Goal: Check status: Check status

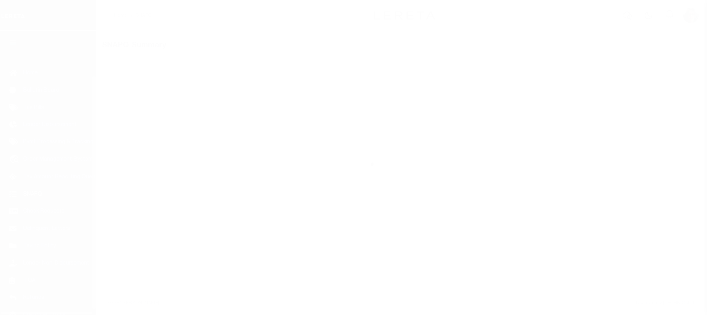
scroll to position [60, 0]
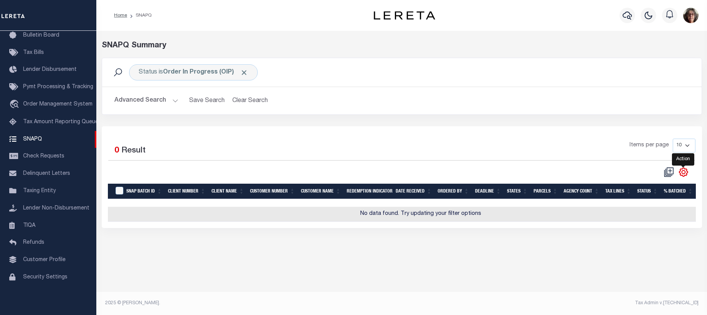
click at [683, 174] on icon "" at bounding box center [682, 171] width 3 height 3
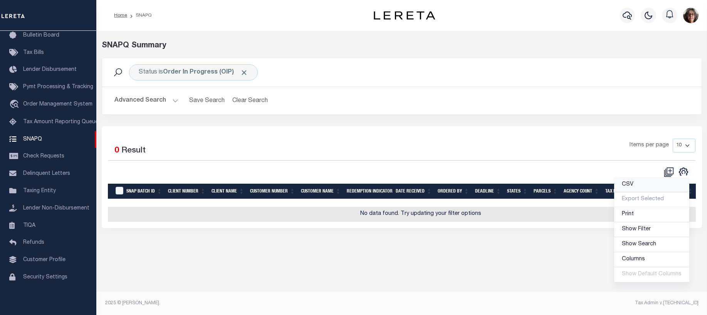
click at [631, 185] on span "CSV" at bounding box center [628, 184] width 12 height 5
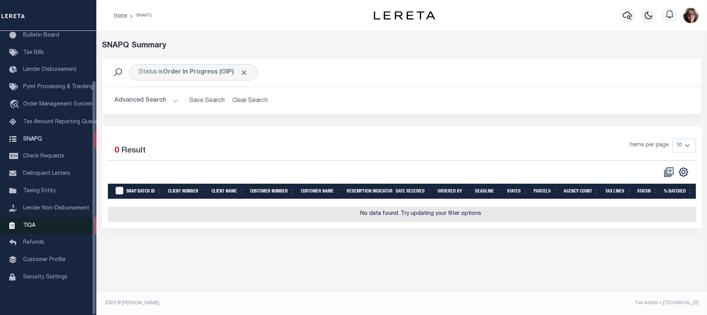
click at [28, 223] on span "TIQA" at bounding box center [29, 225] width 12 height 5
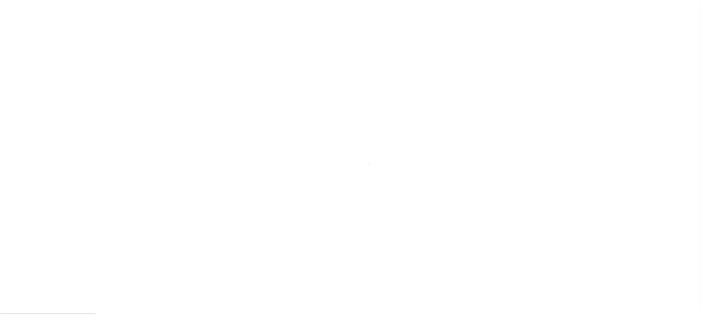
scroll to position [60, 0]
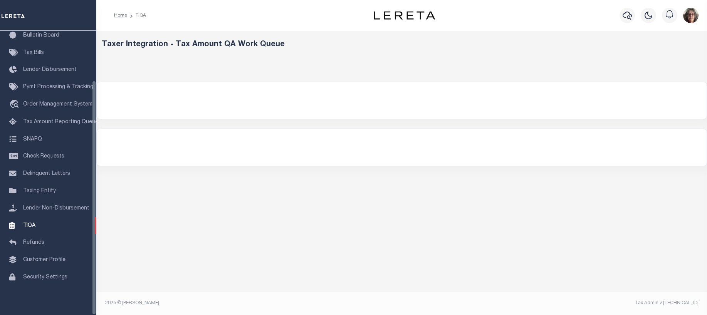
select select "200"
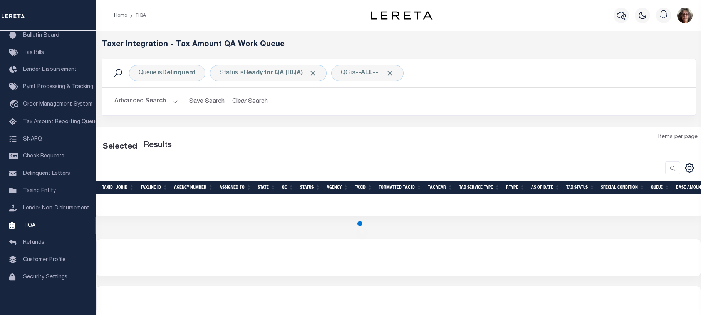
select select "200"
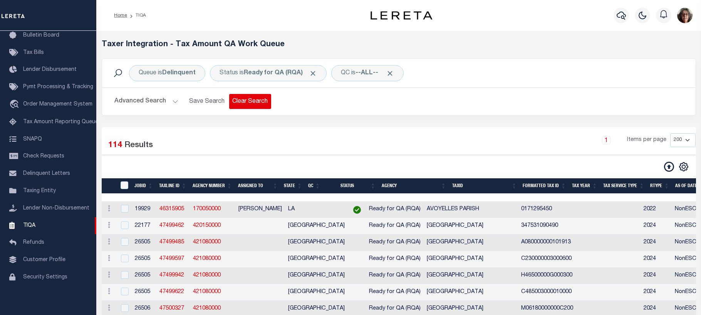
click at [259, 102] on button "Clear Search" at bounding box center [250, 101] width 42 height 15
click at [684, 168] on icon "" at bounding box center [683, 166] width 3 height 3
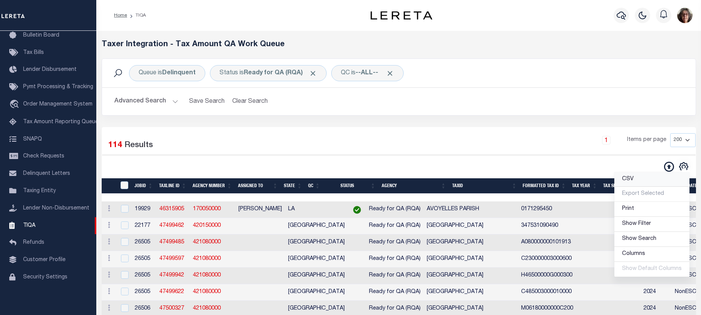
click at [629, 180] on span "CSV" at bounding box center [628, 178] width 12 height 5
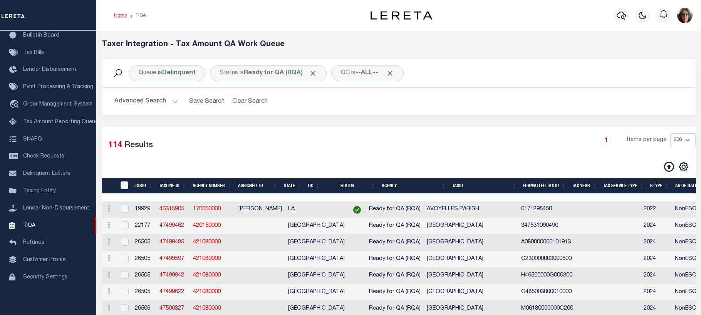
click at [119, 15] on link "Home" at bounding box center [120, 15] width 13 height 5
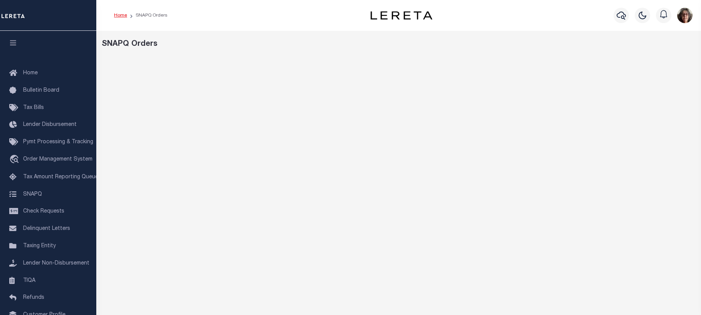
click at [117, 15] on link "Home" at bounding box center [120, 15] width 13 height 5
click at [623, 17] on icon "button" at bounding box center [621, 15] width 9 height 9
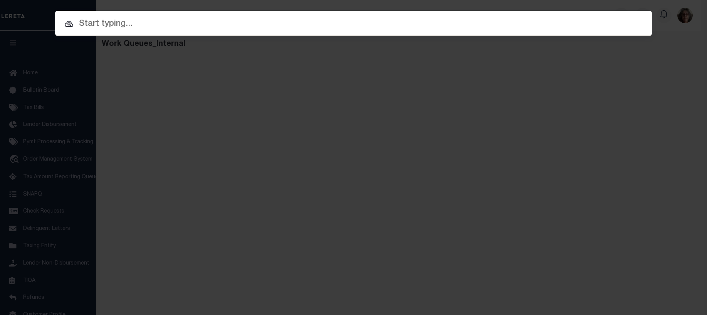
paste input "20030000426445"
type input "20030000426445"
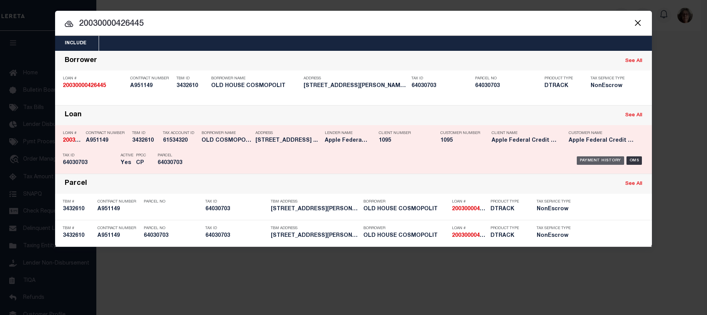
click at [595, 163] on div "Payment History" at bounding box center [599, 160] width 47 height 8
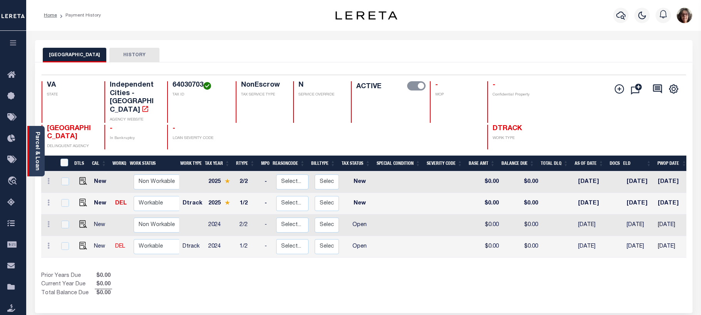
click at [36, 150] on link "Parcel & Loan" at bounding box center [36, 151] width 5 height 39
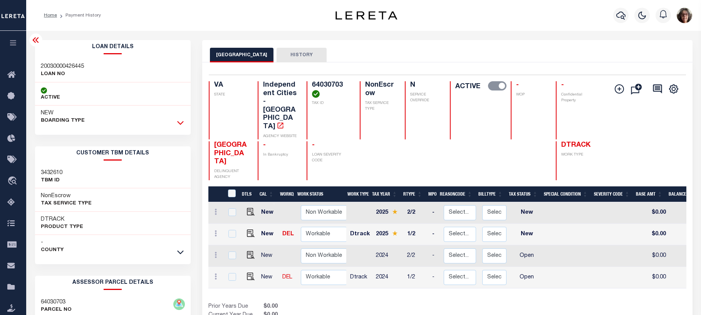
click at [181, 121] on icon at bounding box center [180, 123] width 7 height 8
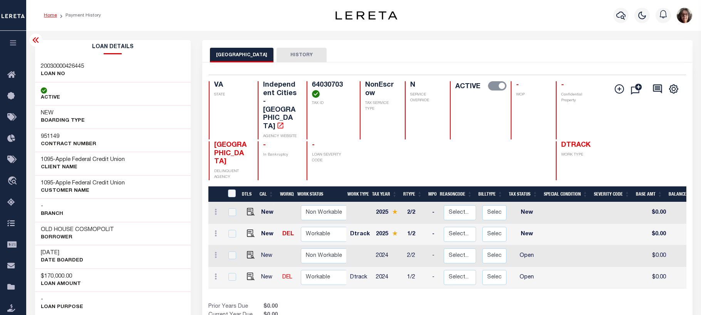
click at [47, 16] on link "Home" at bounding box center [50, 15] width 13 height 5
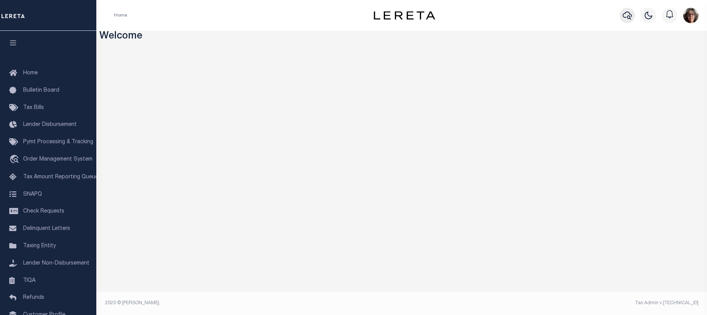
click at [628, 13] on icon "button" at bounding box center [626, 15] width 9 height 9
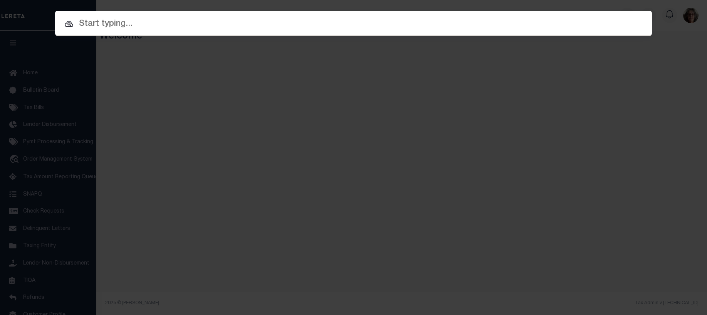
paste input "20030000426445"
type input "20030000426445"
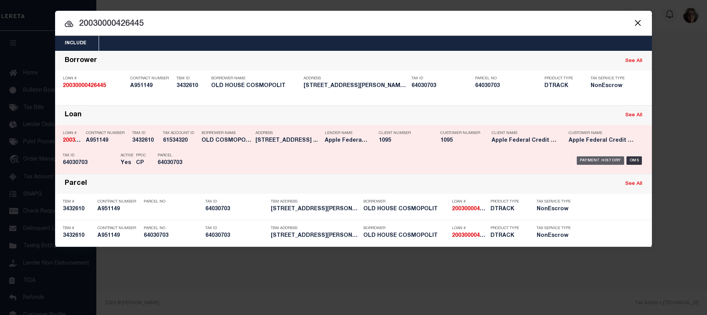
click at [593, 162] on div "Payment History" at bounding box center [599, 160] width 47 height 8
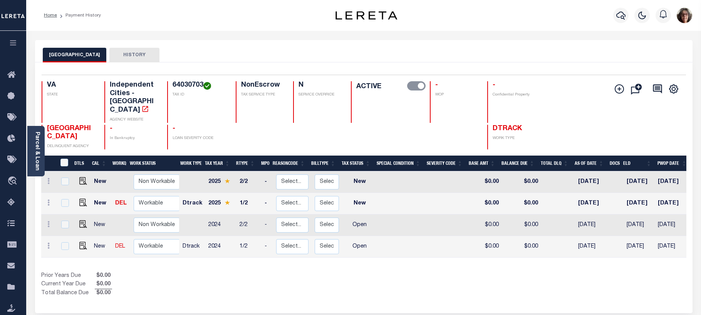
click at [166, 299] on div "ALEXANDRIA CITY HISTORY Selected 4 Results" at bounding box center [363, 261] width 669 height 442
click at [34, 147] on link "Parcel & Loan" at bounding box center [36, 151] width 5 height 39
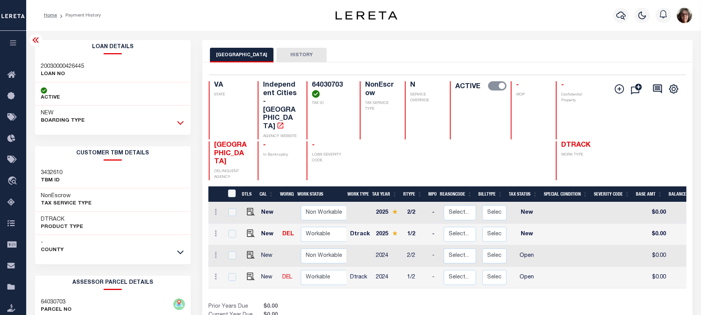
click at [179, 122] on icon at bounding box center [180, 123] width 7 height 8
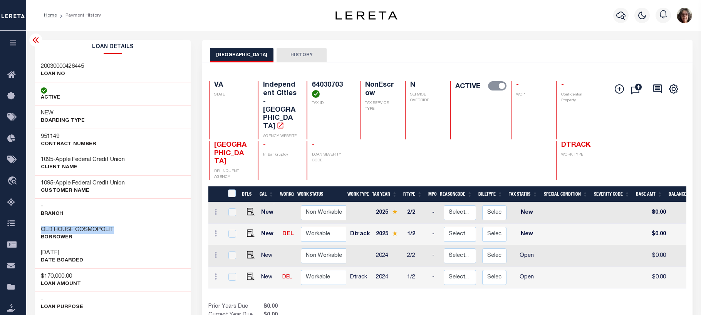
drag, startPoint x: 40, startPoint y: 229, endPoint x: 121, endPoint y: 228, distance: 81.3
click at [121, 228] on div "OLD HOUSE COSMOPOLIT Borrower" at bounding box center [113, 233] width 156 height 23
copy h3 "OLD HOUSE COSMOPOLIT"
click at [623, 17] on icon "button" at bounding box center [620, 16] width 9 height 8
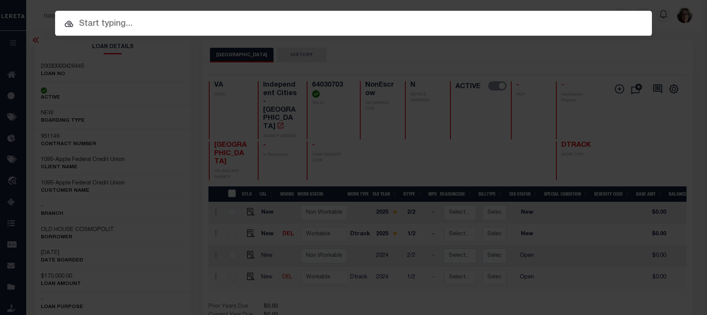
paste input "OLD HOUSE COSMOPOLIT"
type input "OLD HOUSE COSMOPOLIT"
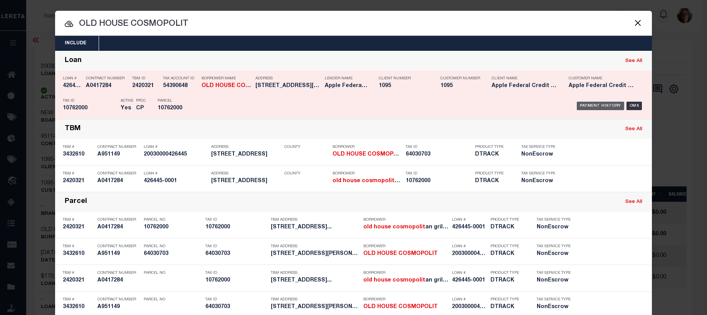
click at [594, 106] on div "Payment History" at bounding box center [599, 106] width 47 height 8
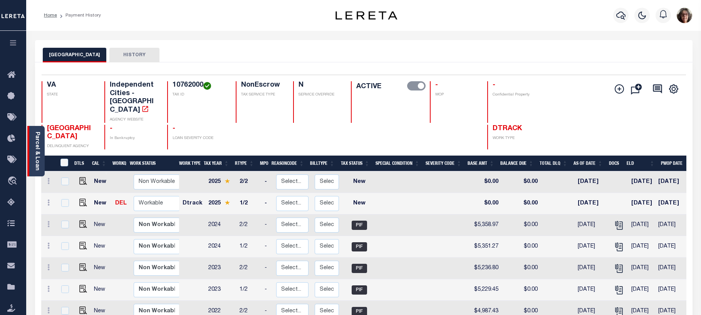
click at [36, 144] on link "Parcel & Loan" at bounding box center [36, 151] width 5 height 39
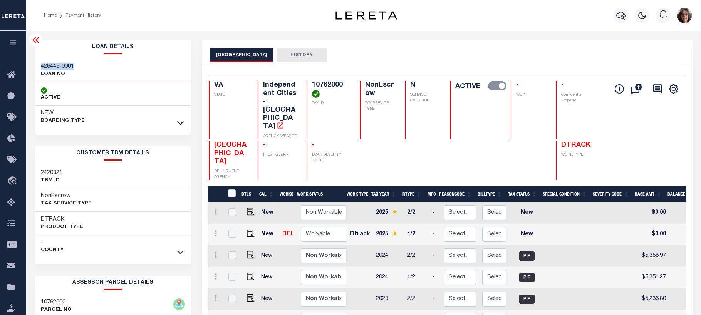
drag, startPoint x: 35, startPoint y: 60, endPoint x: 75, endPoint y: 65, distance: 40.0
click at [75, 65] on div "426445-0001 LOAN NO" at bounding box center [113, 70] width 156 height 23
copy h3 "426445-0001"
click at [622, 17] on icon "button" at bounding box center [620, 16] width 9 height 8
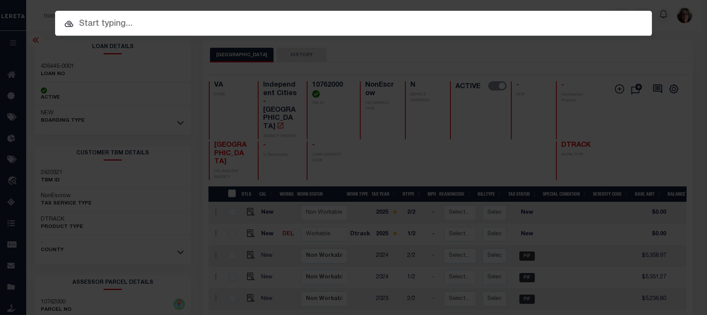
paste input "20030000426445"
type input "20030000426445"
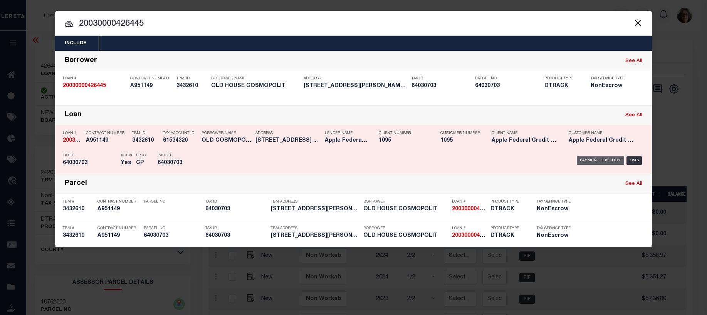
click at [598, 160] on div "Payment History" at bounding box center [599, 160] width 47 height 8
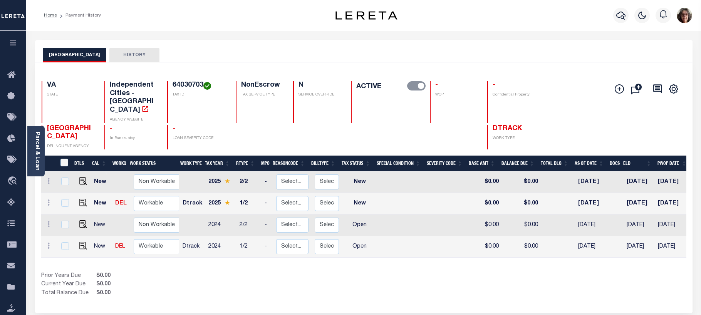
click at [127, 56] on button "HISTORY" at bounding box center [134, 55] width 50 height 15
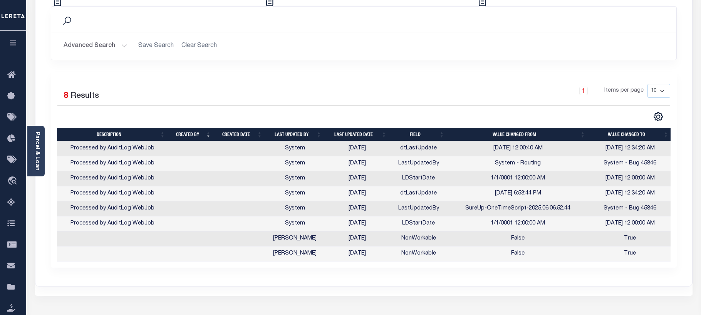
scroll to position [116, 0]
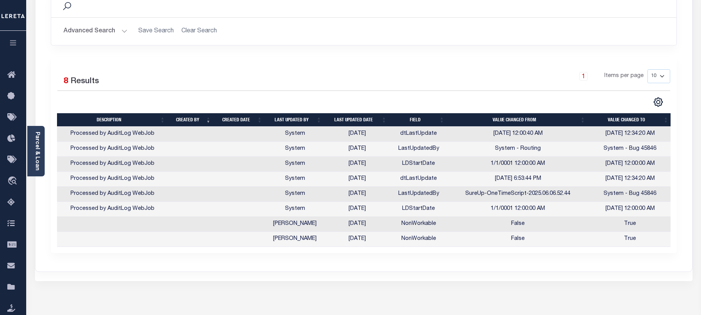
click at [98, 31] on button "Advanced Search" at bounding box center [96, 31] width 64 height 15
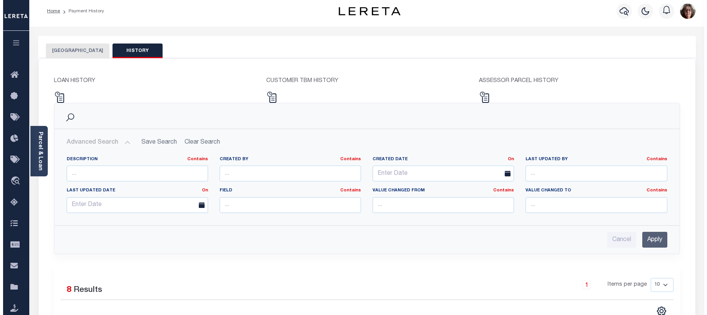
scroll to position [0, 0]
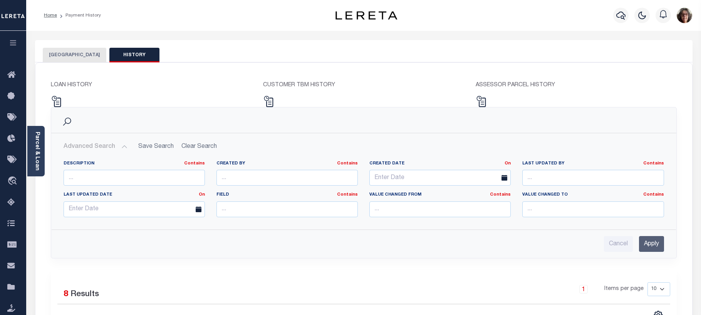
click at [72, 54] on button "[GEOGRAPHIC_DATA]" at bounding box center [75, 55] width 64 height 15
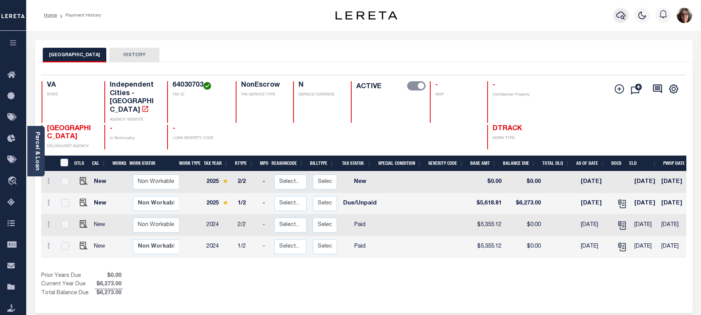
click at [622, 18] on icon "button" at bounding box center [620, 15] width 9 height 9
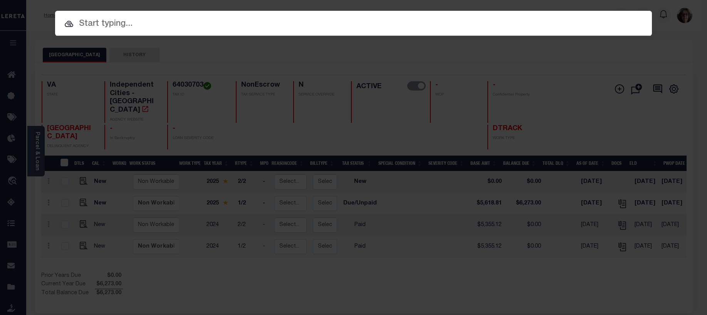
paste input "426445-0001"
type input "426445-0001"
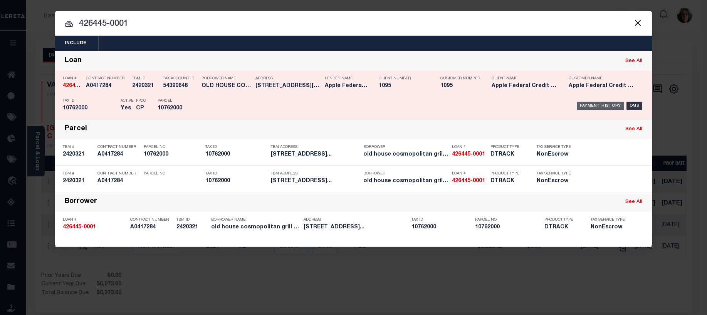
click at [594, 107] on div "Payment History" at bounding box center [599, 106] width 47 height 8
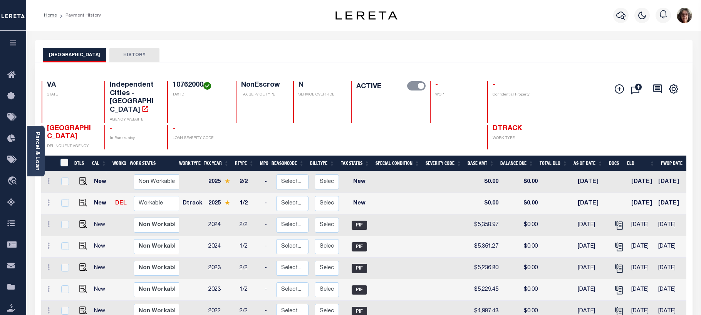
click at [132, 53] on button "HISTORY" at bounding box center [134, 55] width 50 height 15
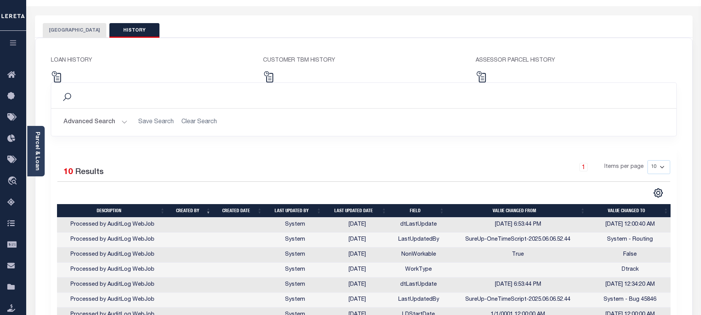
scroll to position [7, 0]
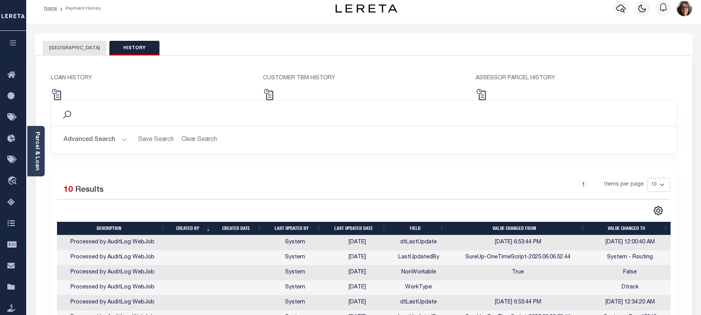
click at [79, 45] on button "[GEOGRAPHIC_DATA]" at bounding box center [75, 48] width 64 height 15
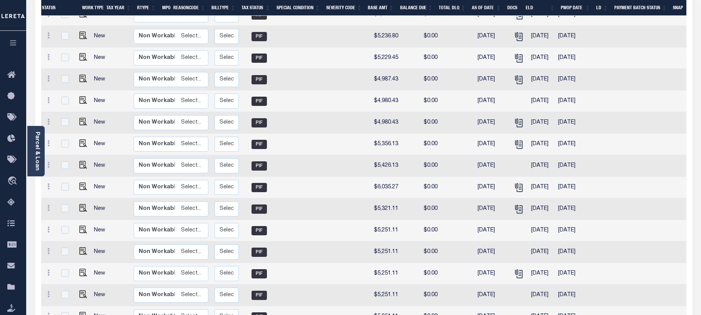
scroll to position [39, 0]
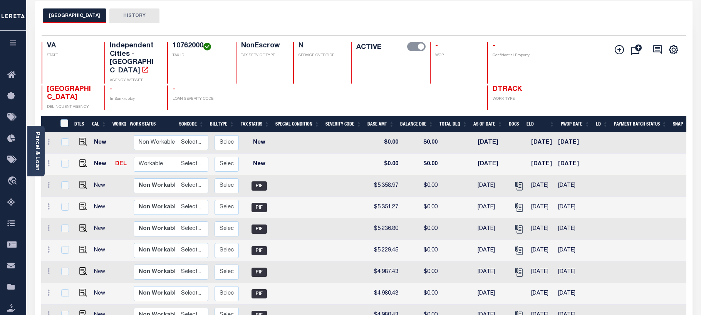
click at [125, 14] on button "HISTORY" at bounding box center [134, 15] width 50 height 15
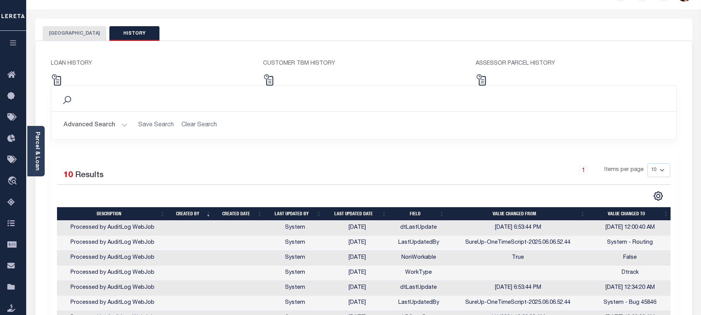
scroll to position [0, 0]
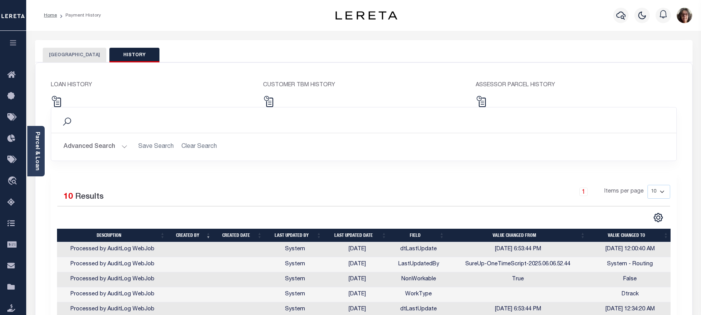
click at [77, 52] on button "[GEOGRAPHIC_DATA]" at bounding box center [75, 55] width 64 height 15
